Goal: Use online tool/utility: Utilize a website feature to perform a specific function

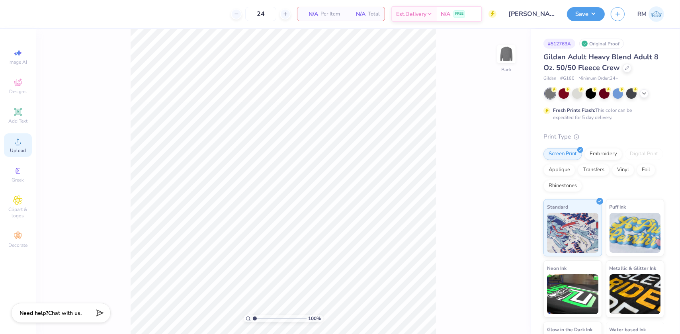
click at [19, 148] on span "Upload" at bounding box center [18, 150] width 16 height 6
click at [19, 87] on icon at bounding box center [18, 83] width 10 height 10
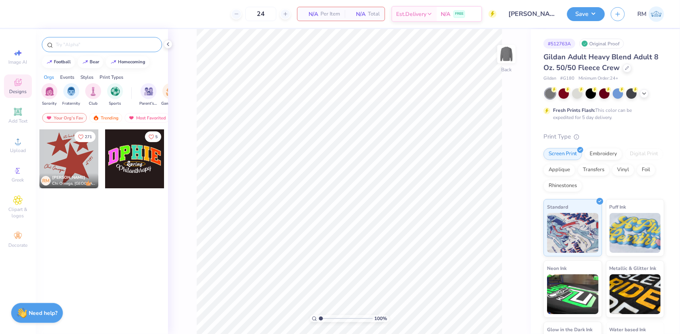
click at [99, 43] on input "text" at bounding box center [106, 45] width 102 height 8
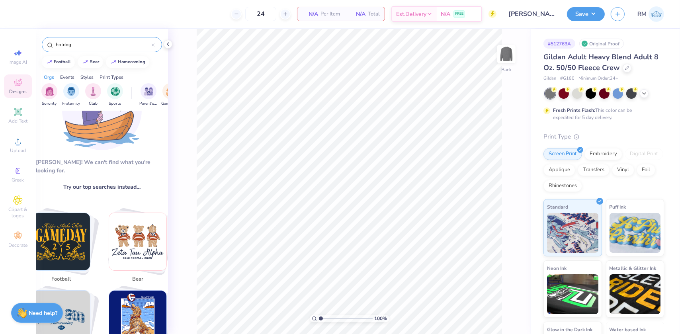
scroll to position [145, 0]
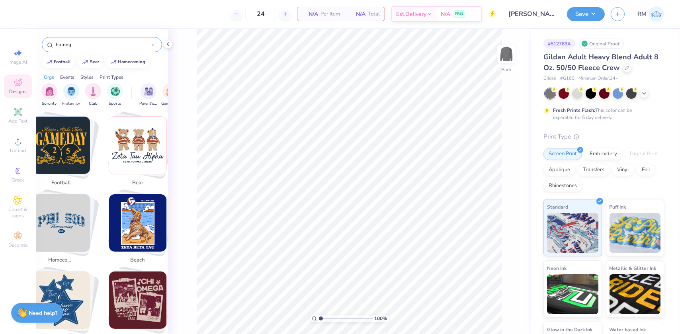
type input "hotdog"
click at [168, 44] on icon at bounding box center [168, 44] width 6 height 6
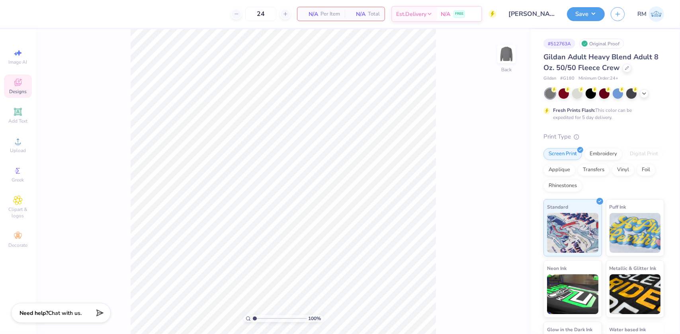
scroll to position [236, 0]
click at [20, 145] on icon at bounding box center [18, 142] width 10 height 10
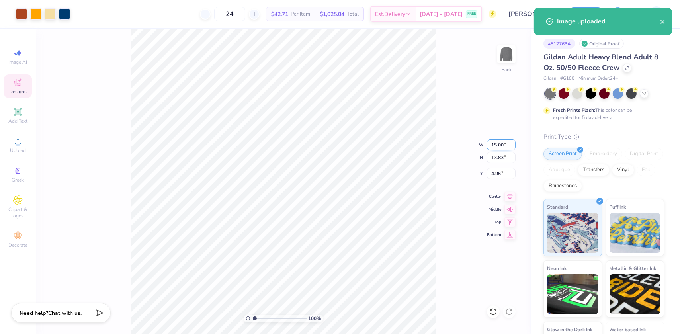
click at [495, 145] on input "15.00" at bounding box center [501, 144] width 29 height 11
type input "0"
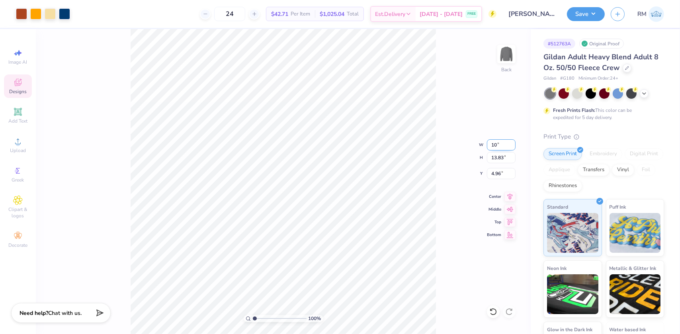
type input "10.00"
type input "9.22"
type input "7.27"
click at [491, 144] on input "10.00" at bounding box center [501, 144] width 29 height 11
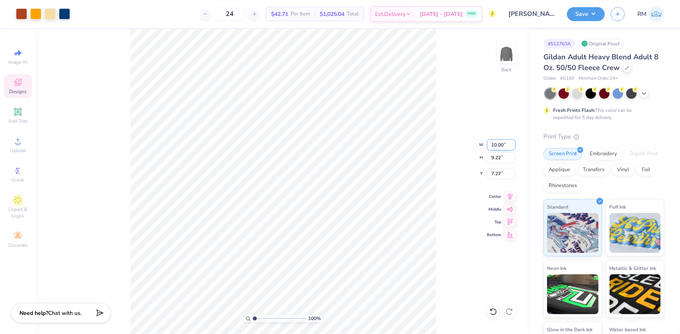
click at [491, 144] on input "10.00" at bounding box center [501, 144] width 29 height 11
type input "11.00"
type input "10.14"
click at [498, 169] on input "6.81" at bounding box center [501, 173] width 29 height 11
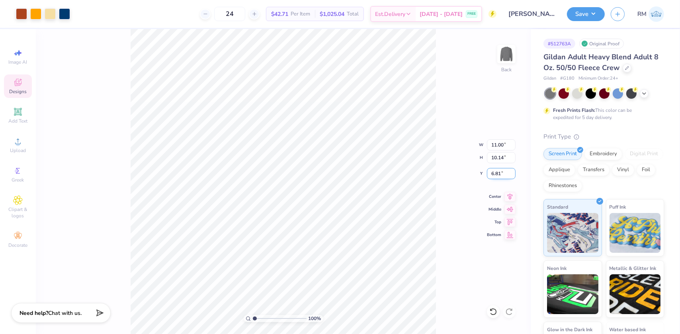
click at [498, 169] on input "6.81" at bounding box center [501, 173] width 29 height 11
type input "3.00"
click at [509, 195] on icon at bounding box center [509, 196] width 11 height 10
click at [593, 16] on button "Save" at bounding box center [586, 13] width 38 height 14
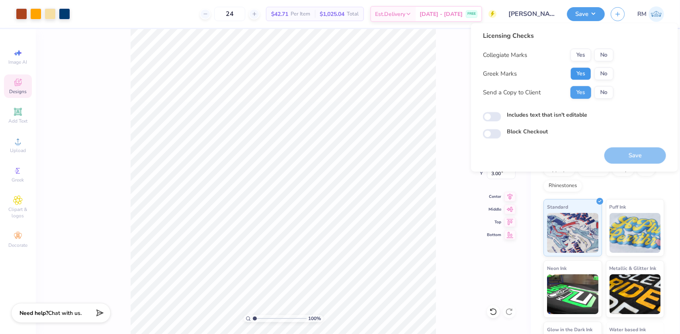
click at [578, 72] on button "Yes" at bounding box center [581, 73] width 21 height 13
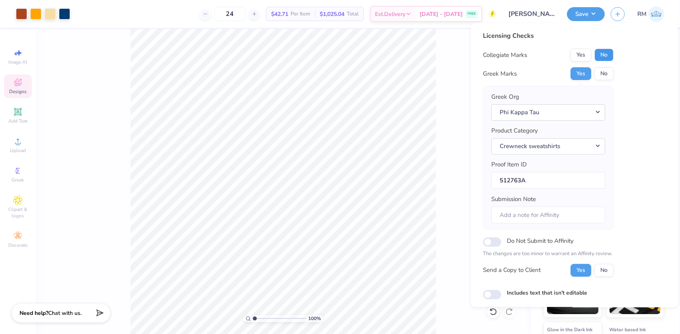
click at [600, 56] on button "No" at bounding box center [603, 55] width 19 height 13
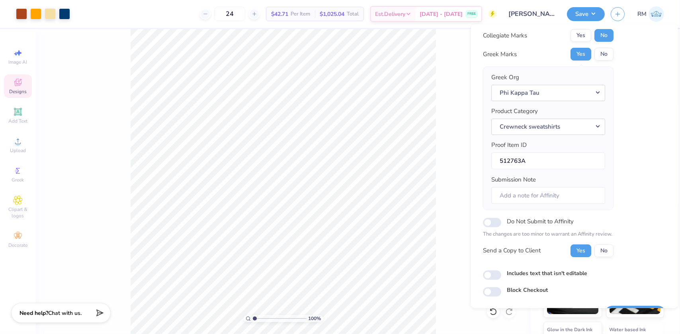
scroll to position [41, 0]
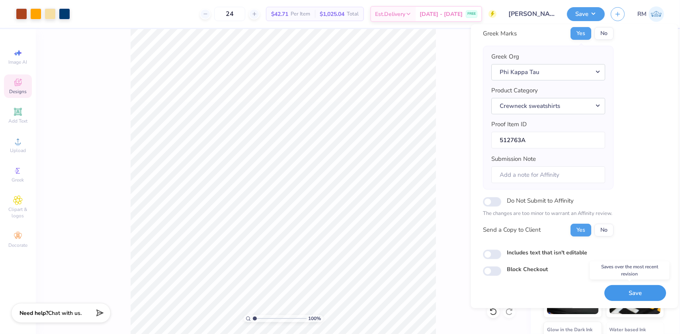
click at [628, 293] on button "Save" at bounding box center [635, 293] width 62 height 16
